Goal: Information Seeking & Learning: Learn about a topic

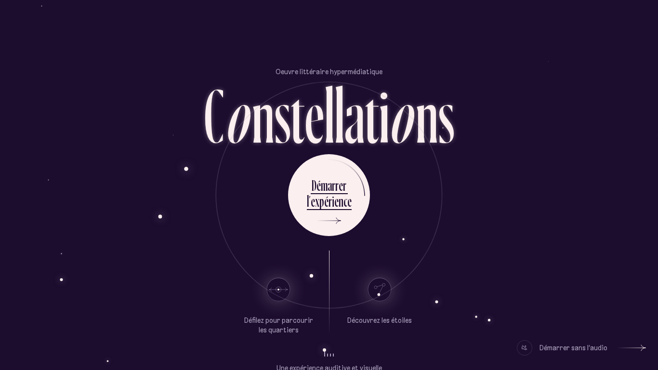
click at [555, 288] on div "Démarrer sans l’audio" at bounding box center [574, 347] width 68 height 15
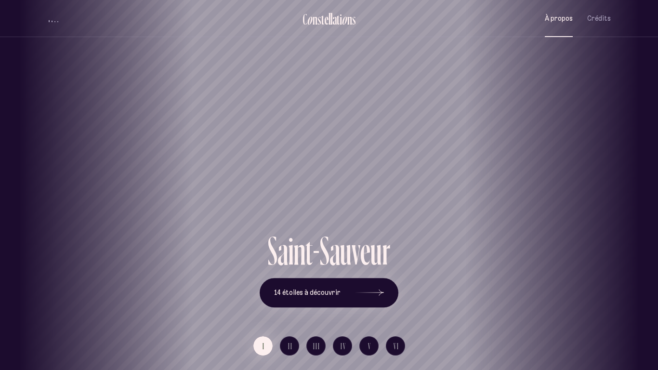
click at [560, 14] on span "À propos" at bounding box center [559, 18] width 28 height 8
click at [291, 288] on span "II" at bounding box center [290, 346] width 5 height 8
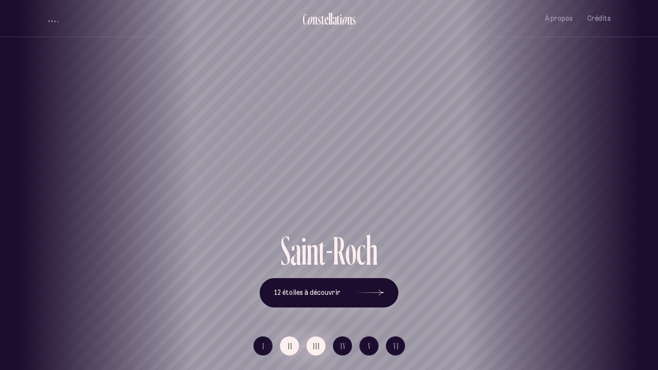
click at [316, 288] on span "III" at bounding box center [316, 346] width 7 height 8
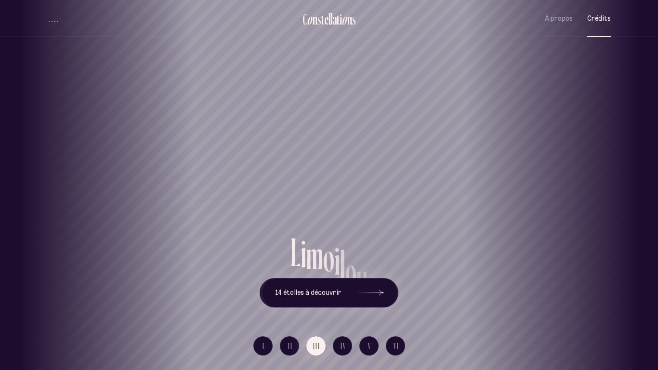
click at [602, 14] on span "Crédits" at bounding box center [599, 18] width 24 height 8
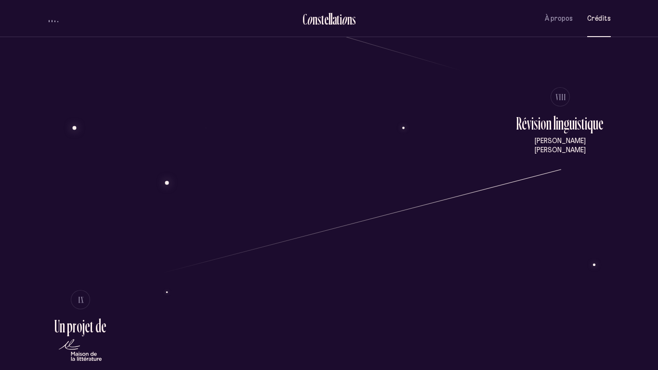
scroll to position [2374, 0]
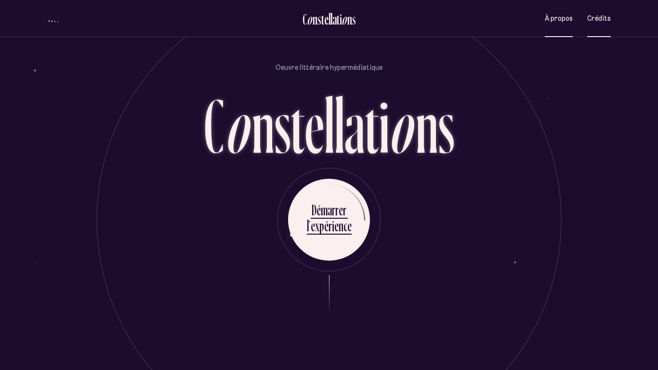
click at [551, 24] on button "À propos" at bounding box center [559, 18] width 28 height 23
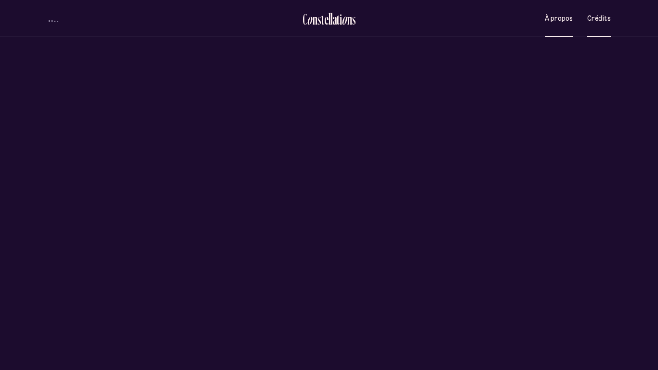
scroll to position [0, 0]
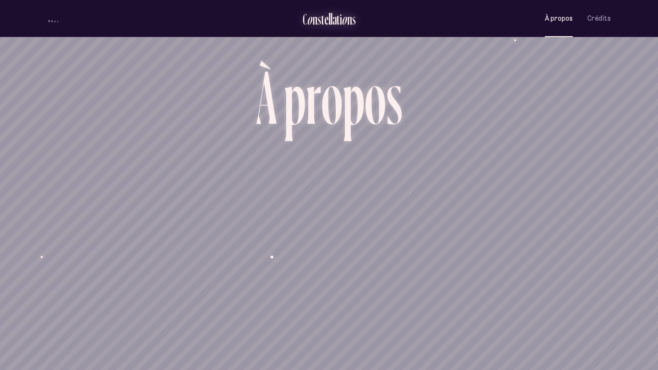
click at [340, 16] on div "i" at bounding box center [341, 19] width 2 height 16
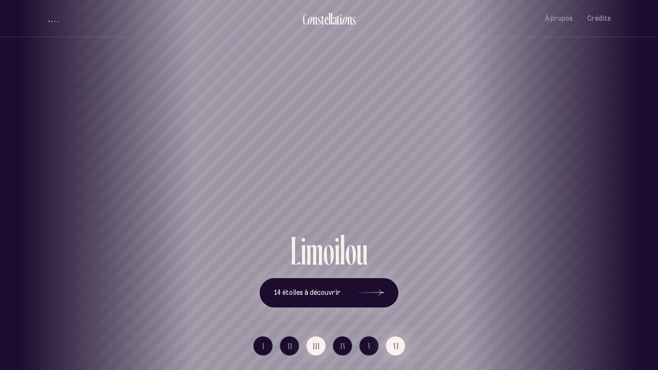
click at [392, 288] on button "VI" at bounding box center [395, 345] width 19 height 19
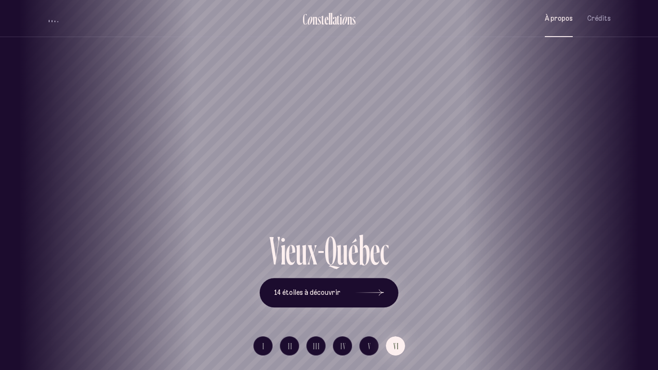
click at [548, 10] on button "À propos" at bounding box center [559, 18] width 28 height 23
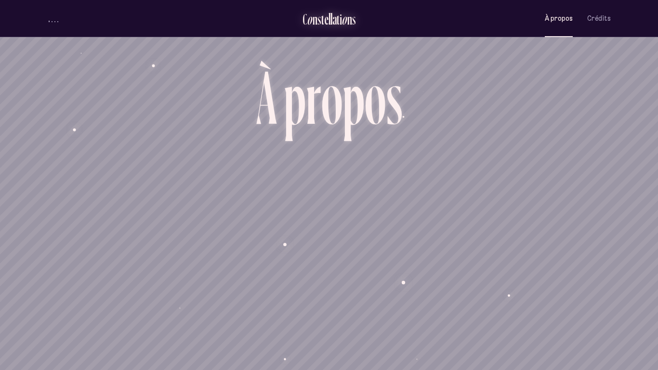
click at [313, 16] on div "n" at bounding box center [315, 19] width 5 height 16
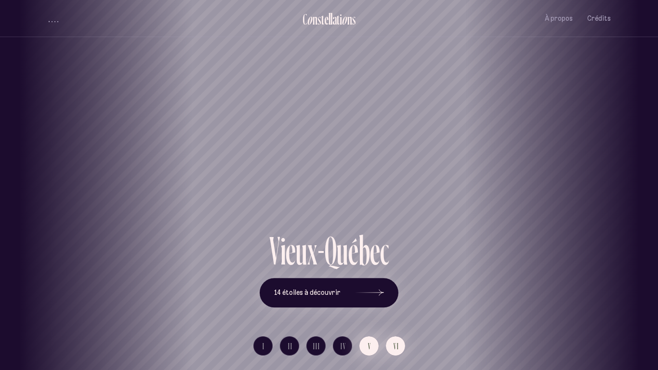
click at [365, 288] on button "V" at bounding box center [369, 345] width 19 height 19
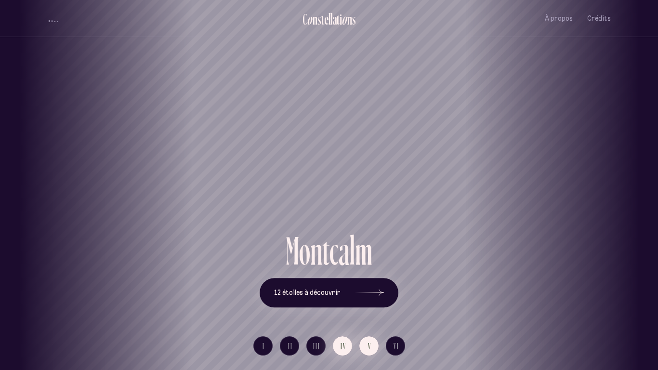
click at [336, 288] on button "IV" at bounding box center [342, 345] width 19 height 19
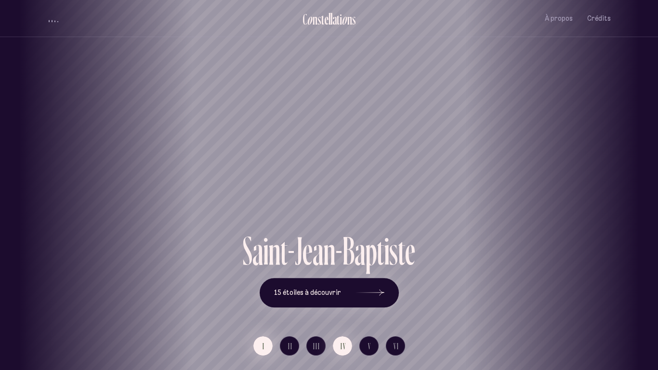
click at [264, 288] on span "I" at bounding box center [264, 346] width 2 height 8
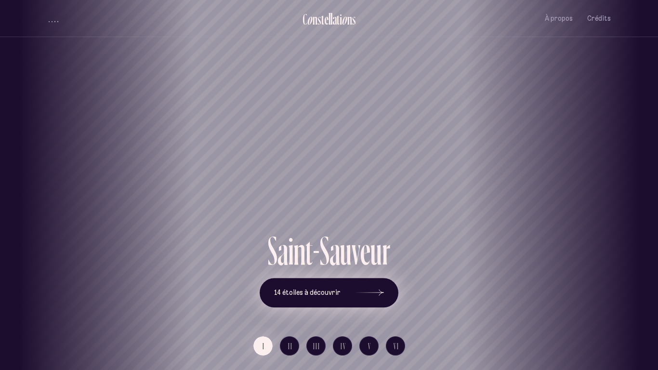
click at [351, 288] on button "14 étoiles à découvrir" at bounding box center [329, 293] width 139 height 30
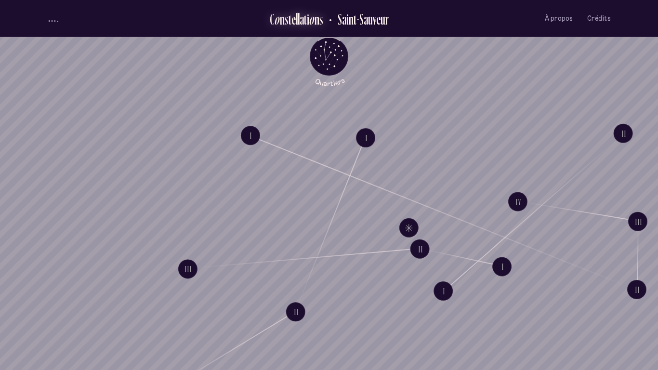
click at [306, 20] on div "t" at bounding box center [305, 19] width 3 height 16
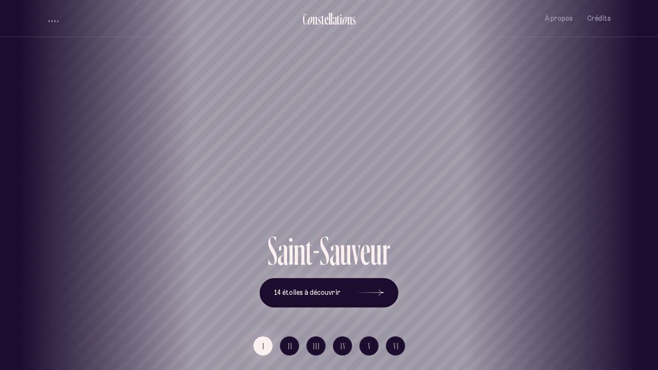
click at [108, 227] on div "Saint-Sauveur" at bounding box center [329, 196] width 644 height 69
click at [402, 288] on button "VI" at bounding box center [395, 345] width 19 height 19
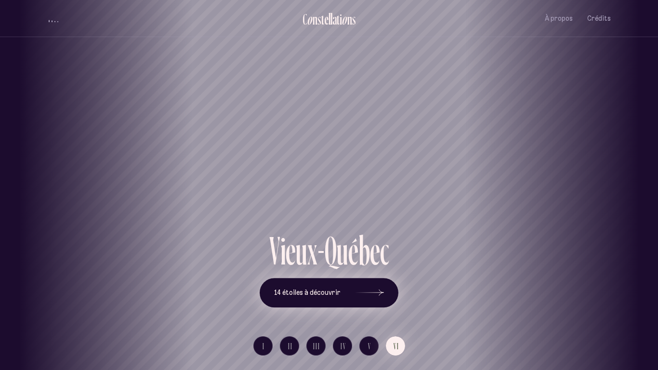
click at [358, 288] on icon at bounding box center [369, 293] width 29 height 72
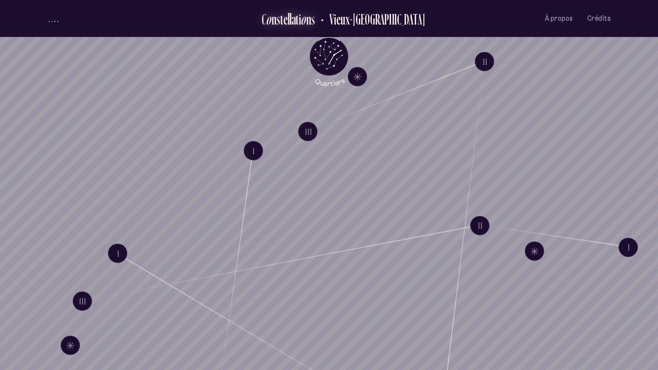
click at [307, 22] on div "o" at bounding box center [304, 19] width 6 height 16
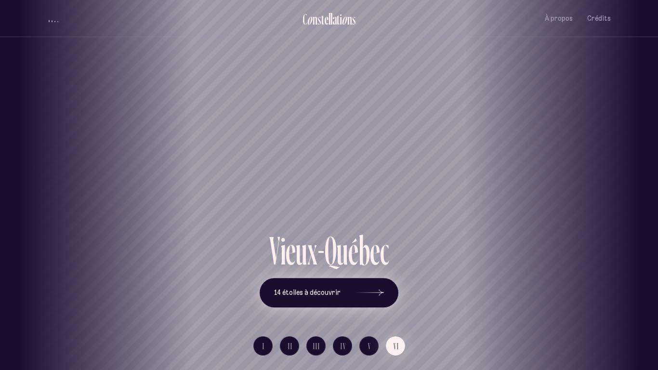
click at [303, 284] on button "14 étoiles à découvrir" at bounding box center [329, 293] width 139 height 30
